Goal: Find specific page/section: Find specific page/section

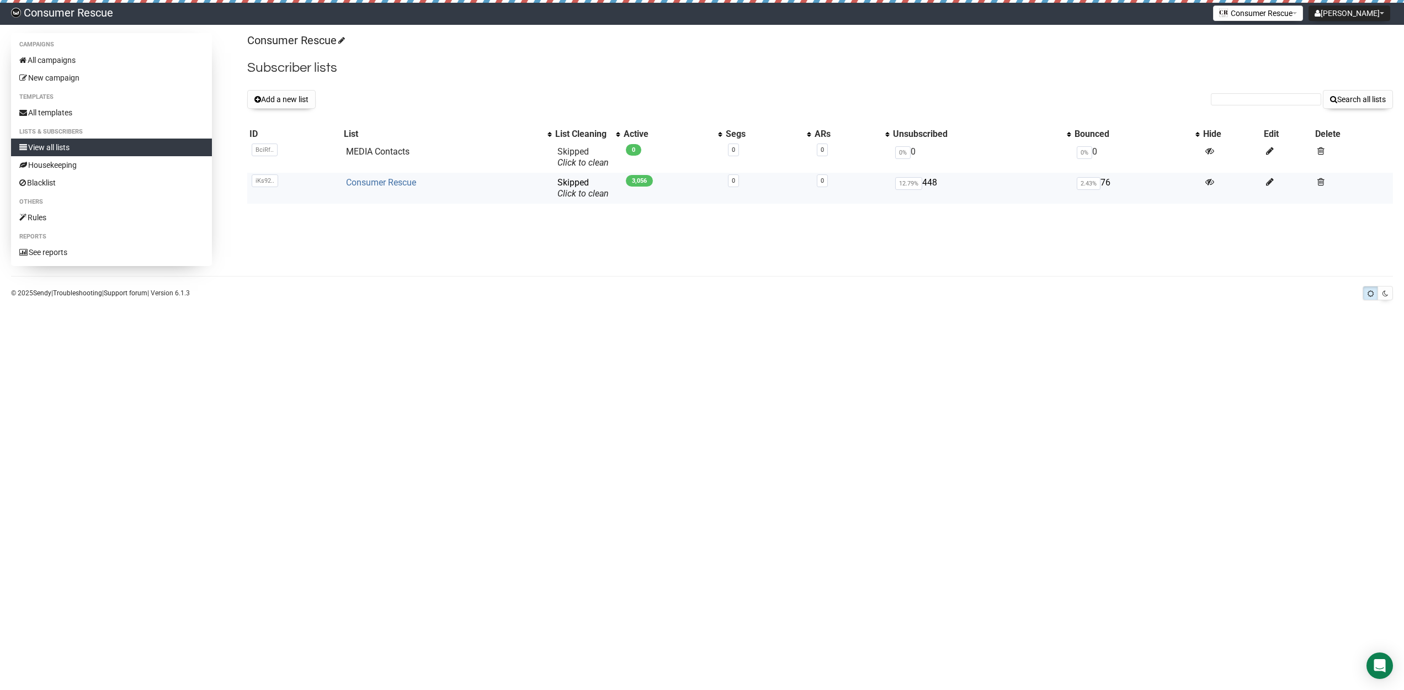
click at [383, 180] on link "Consumer Rescue" at bounding box center [381, 182] width 70 height 10
click at [373, 179] on link "Consumer Rescue" at bounding box center [381, 182] width 70 height 10
click at [60, 144] on link "View all lists" at bounding box center [111, 147] width 201 height 18
click at [369, 179] on link "Consumer Rescue" at bounding box center [381, 182] width 70 height 10
